Goal: Transaction & Acquisition: Obtain resource

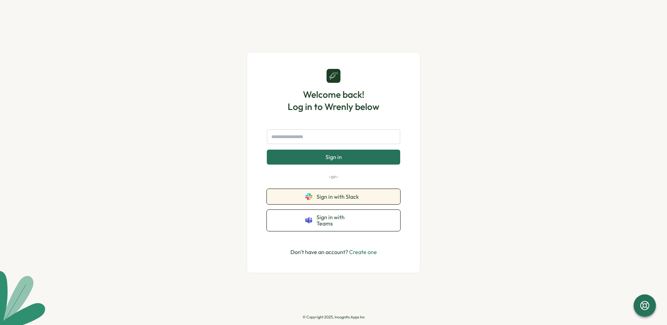
click at [339, 200] on span "Sign in with Slack" at bounding box center [339, 196] width 45 height 6
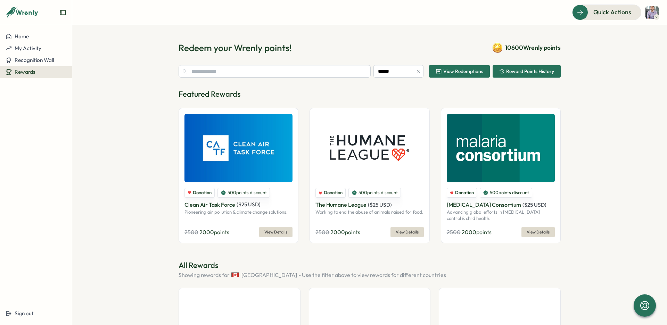
type input "******"
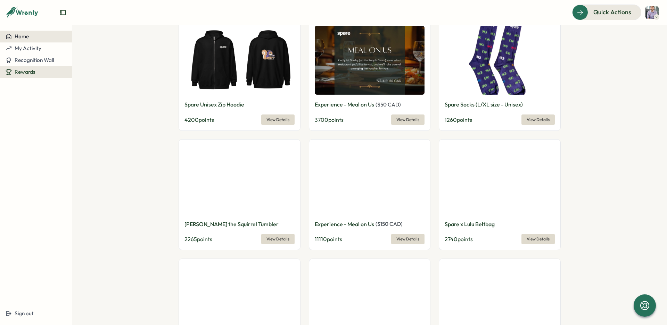
scroll to position [267, 0]
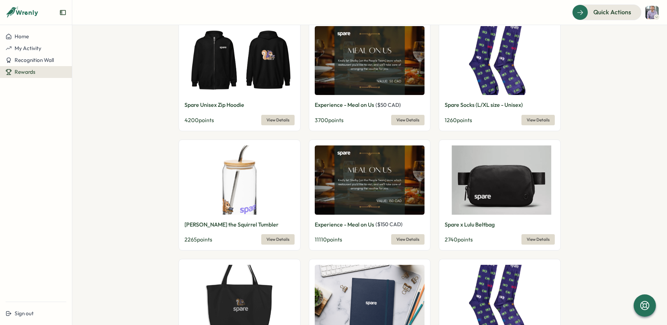
click at [282, 123] on span "View Details" at bounding box center [278, 120] width 23 height 10
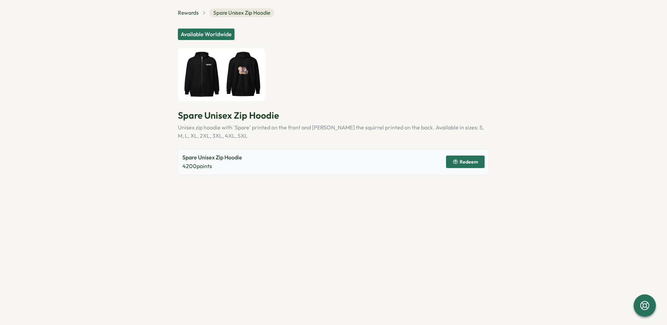
click at [239, 80] on img at bounding box center [221, 74] width 87 height 53
click at [239, 78] on img at bounding box center [221, 74] width 87 height 53
click at [188, 13] on span "Rewards" at bounding box center [188, 13] width 21 height 8
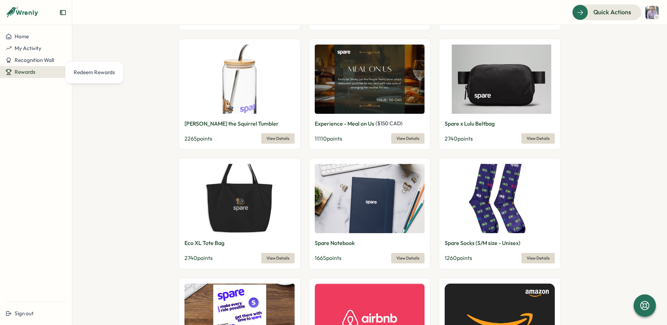
scroll to position [359, 0]
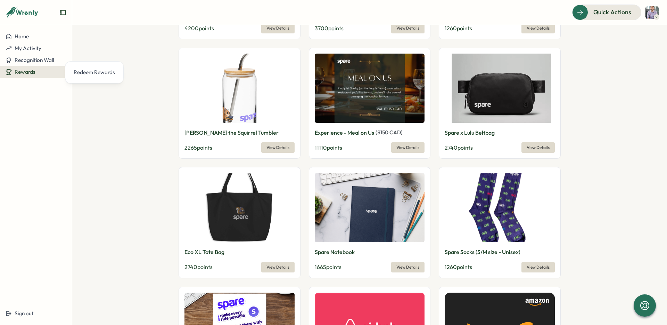
click at [383, 95] on img at bounding box center [370, 88] width 110 height 69
click at [407, 146] on span "View Details" at bounding box center [408, 148] width 23 height 10
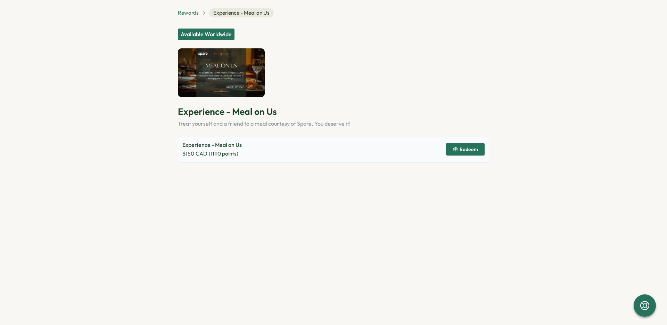
click at [189, 13] on span "Rewards" at bounding box center [188, 13] width 21 height 8
